Goal: Task Accomplishment & Management: Use online tool/utility

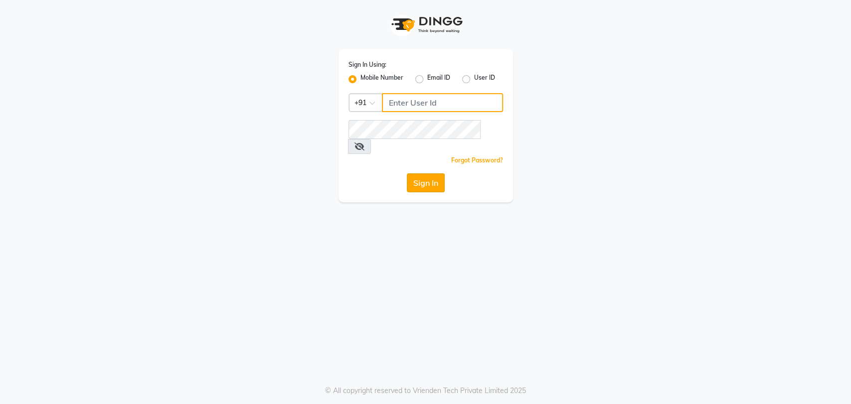
type input "7208314193"
click at [424, 173] on button "Sign In" at bounding box center [426, 182] width 38 height 19
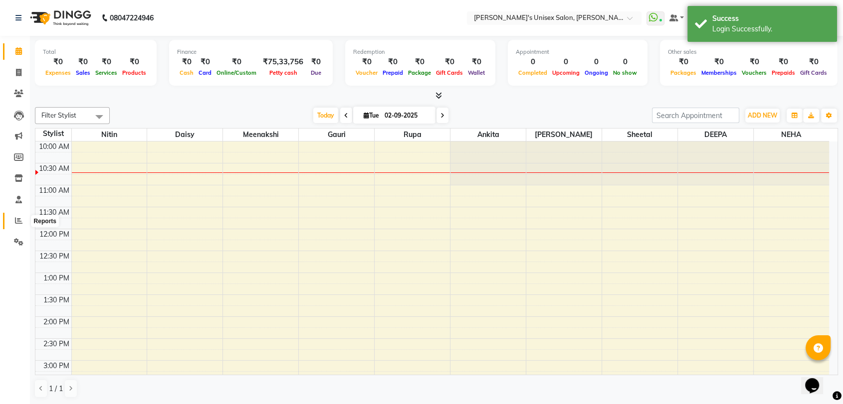
click at [20, 222] on icon at bounding box center [18, 220] width 7 height 7
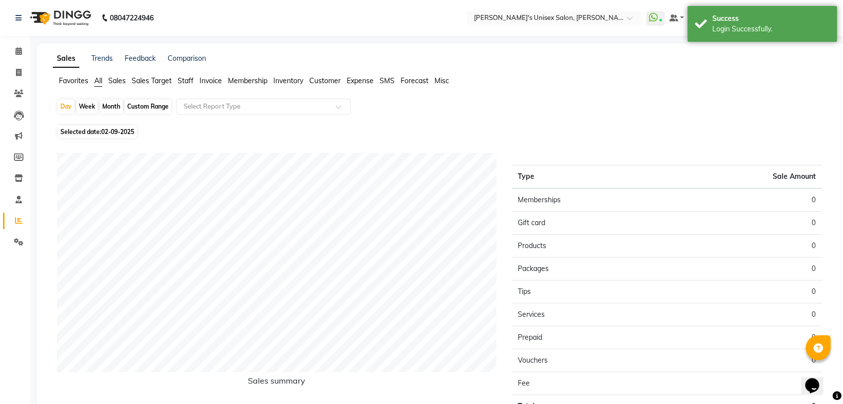
click at [110, 109] on div "Month" at bounding box center [111, 107] width 23 height 14
select select "9"
select select "2025"
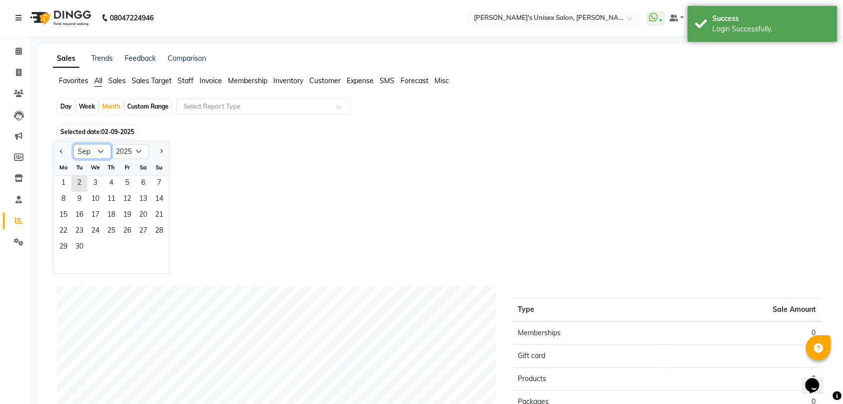
click at [80, 152] on select "Jan Feb Mar Apr May Jun [DATE] Aug Sep Oct Nov Dec" at bounding box center [92, 151] width 38 height 15
select select "8"
click at [73, 144] on select "Jan Feb Mar Apr May Jun [DATE] Aug Sep Oct Nov Dec" at bounding box center [92, 151] width 38 height 15
click at [158, 243] on span "31" at bounding box center [159, 248] width 16 height 16
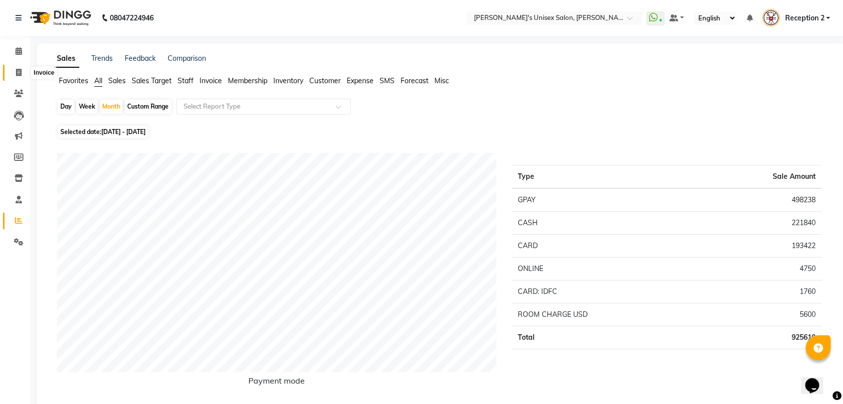
click at [17, 73] on icon at bounding box center [18, 72] width 5 height 7
select select "service"
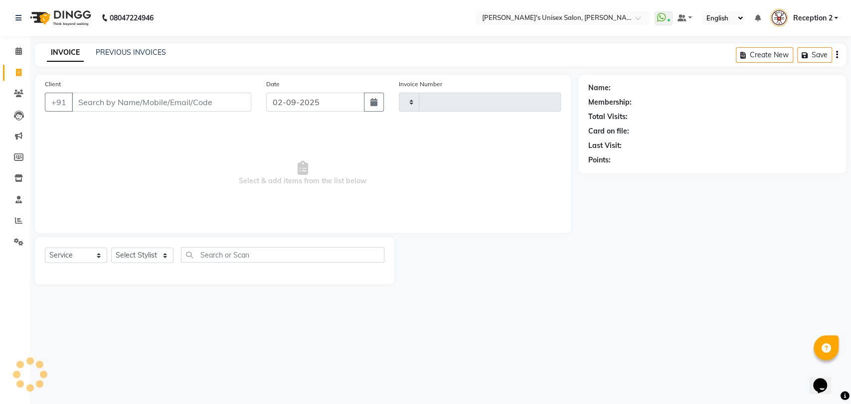
type input "2323"
select select "62"
